Goal: Information Seeking & Learning: Find specific fact

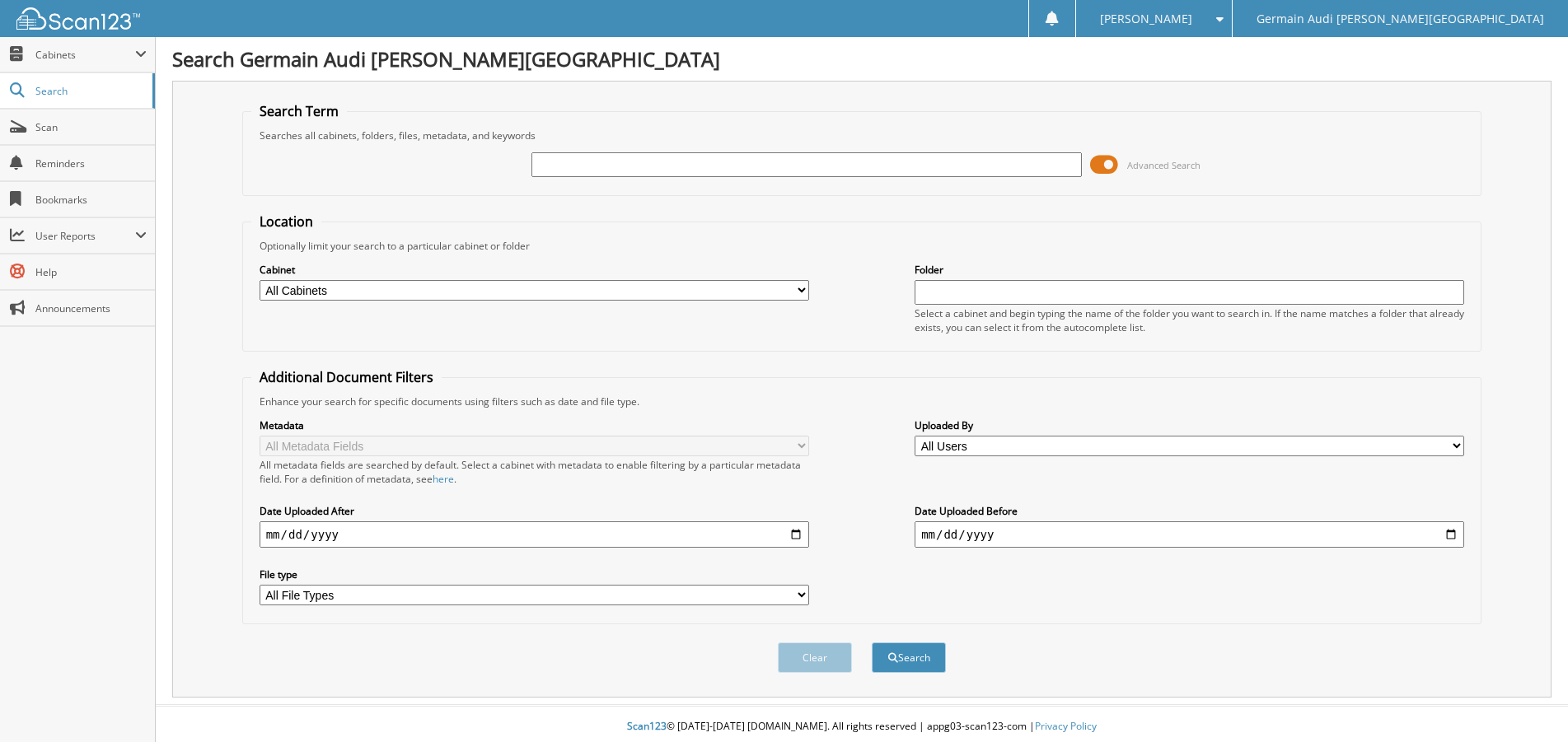
click at [612, 177] on input "text" at bounding box center [806, 164] width 549 height 25
type input "89047"
click at [871, 642] on button "Search" at bounding box center [908, 657] width 74 height 31
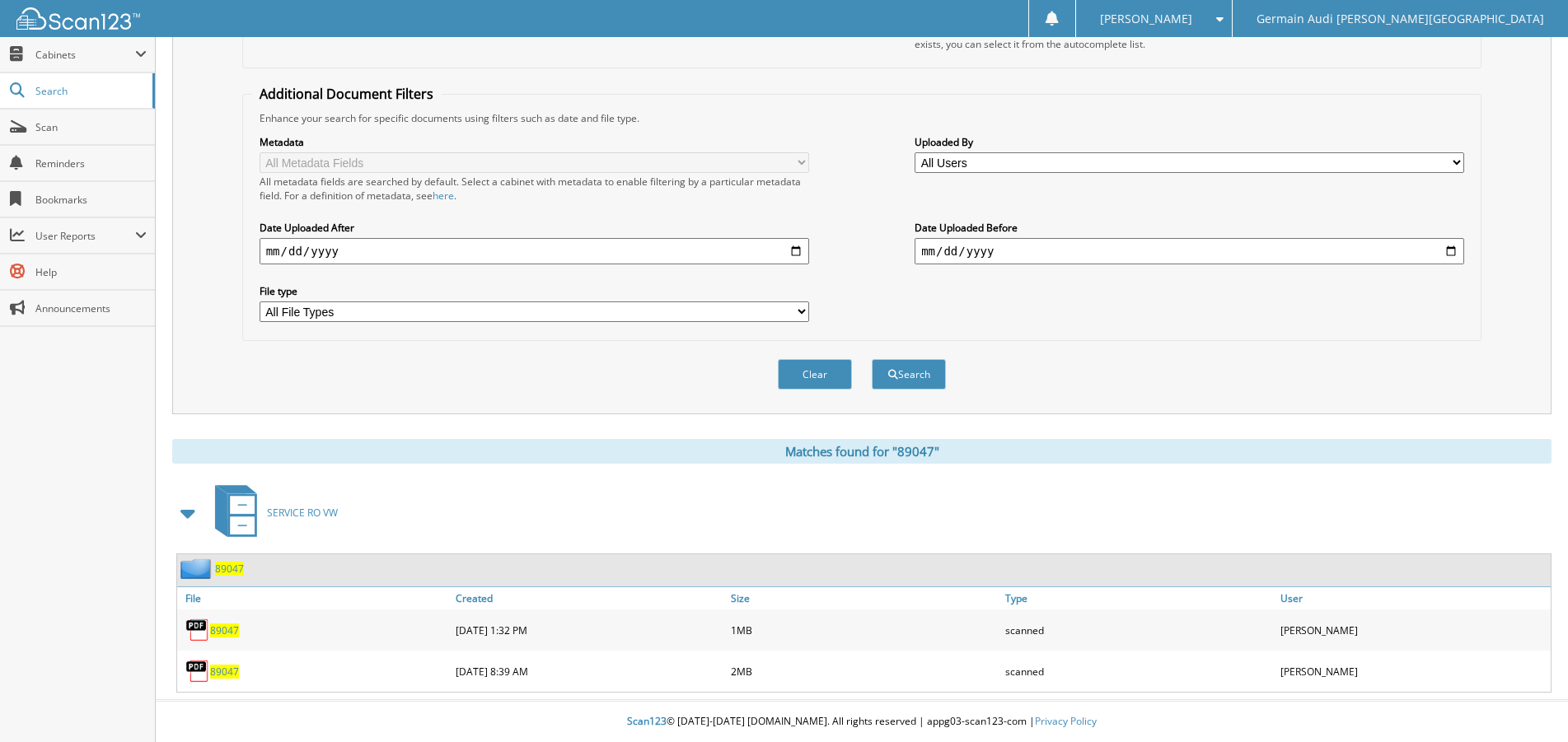
scroll to position [310, 0]
click at [217, 674] on span "89047" at bounding box center [224, 672] width 29 height 14
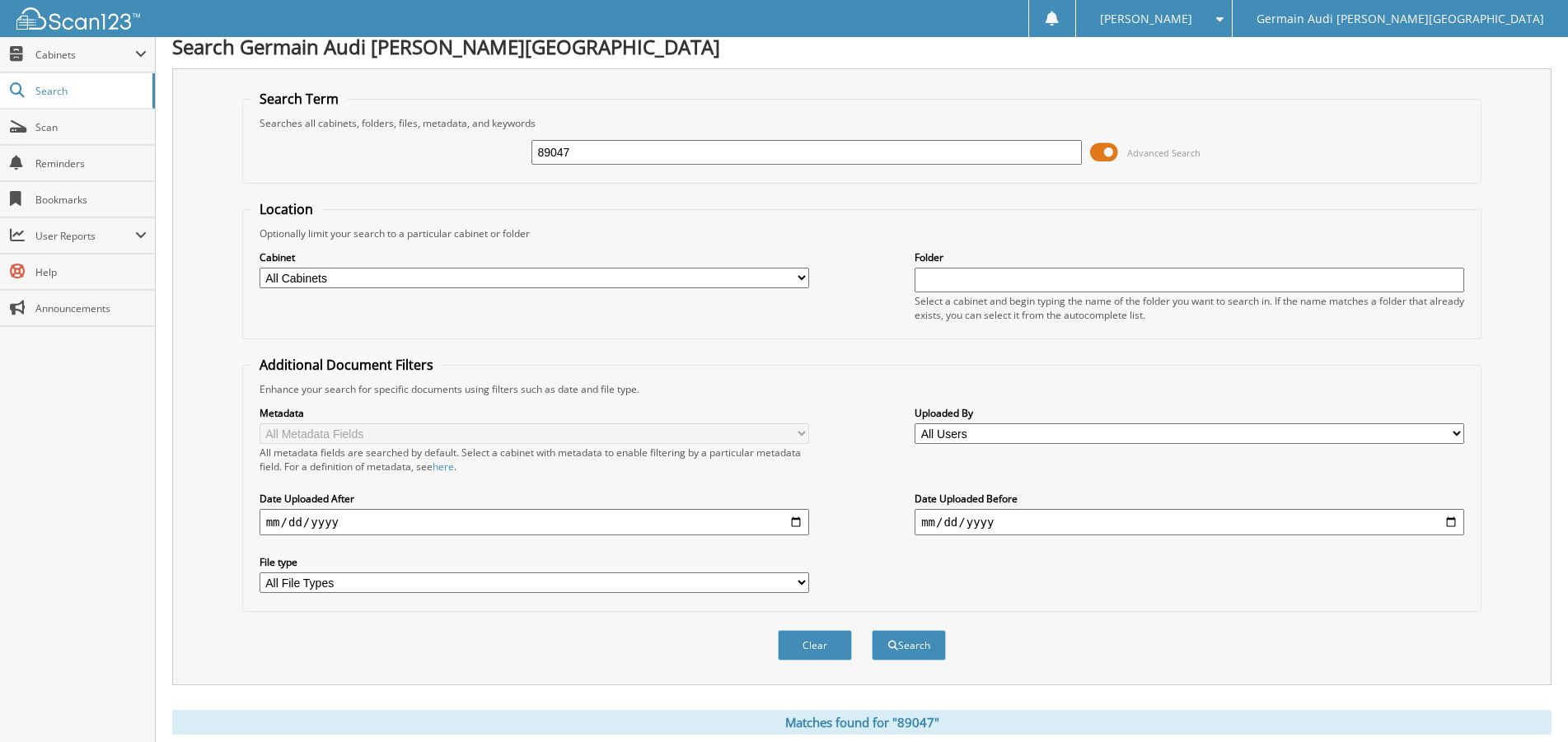
scroll to position [0, 0]
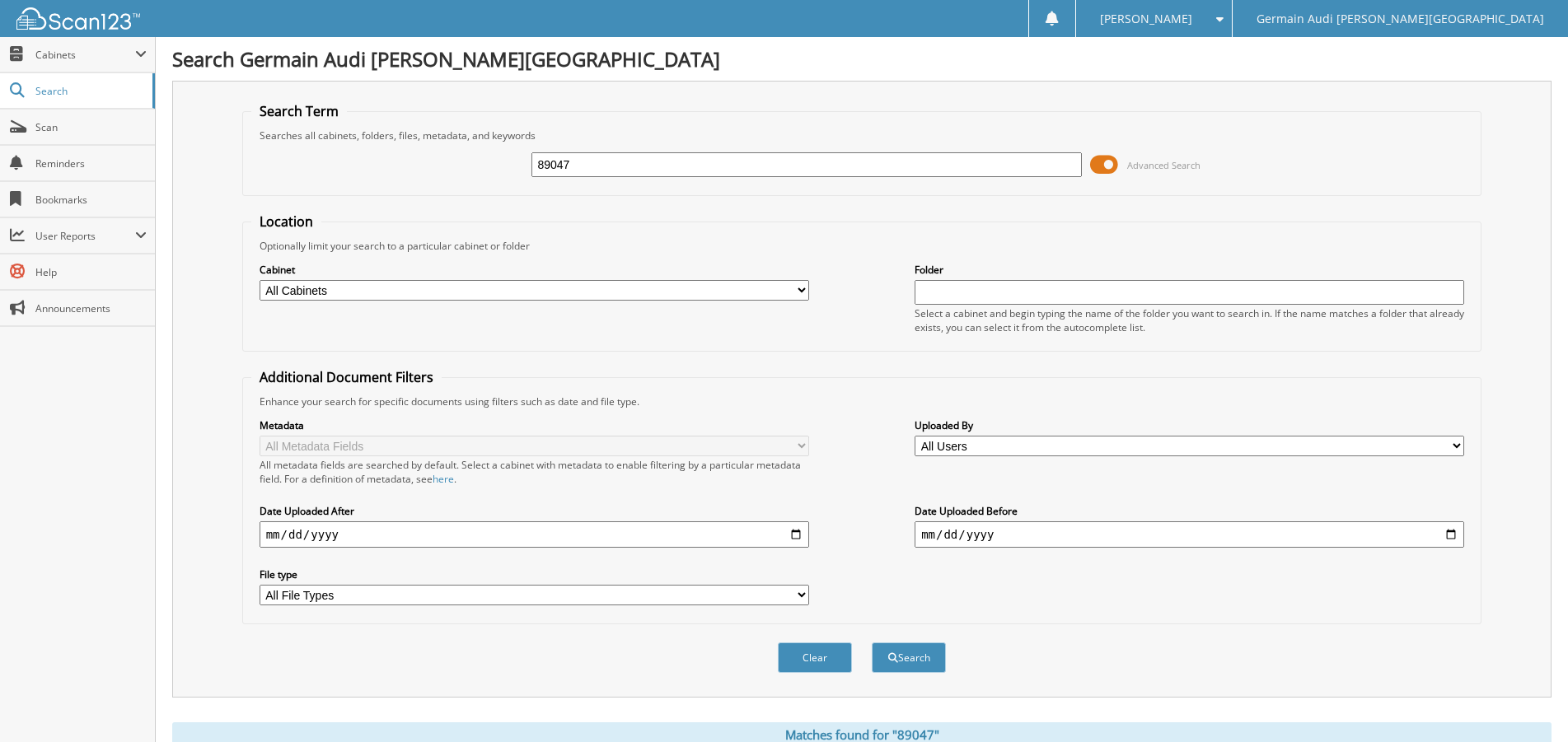
click at [595, 171] on input "89047" at bounding box center [806, 164] width 549 height 25
type input "88766"
click at [871, 642] on button "Search" at bounding box center [908, 657] width 74 height 31
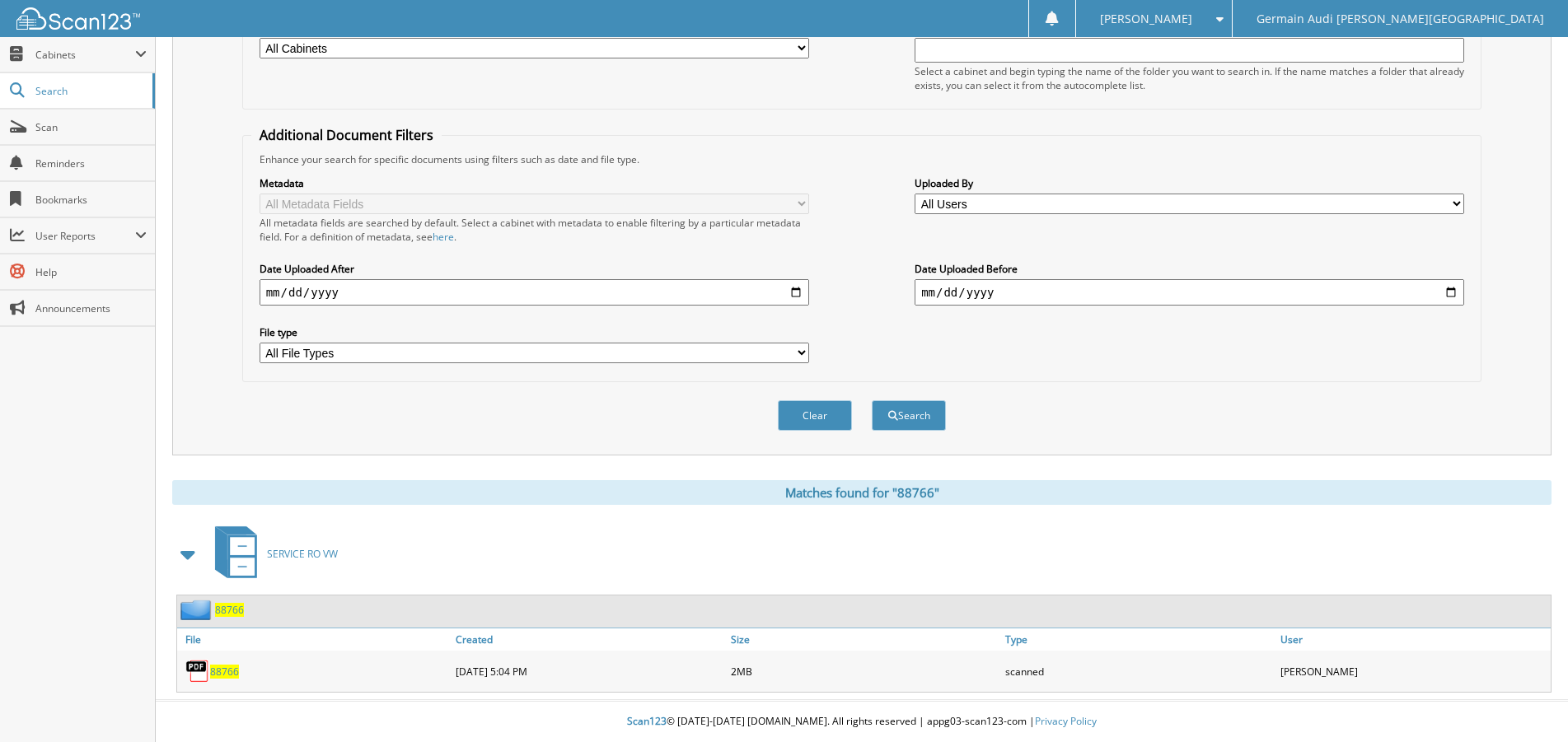
click at [226, 668] on span "88766" at bounding box center [224, 672] width 29 height 14
